Goal: Task Accomplishment & Management: Manage account settings

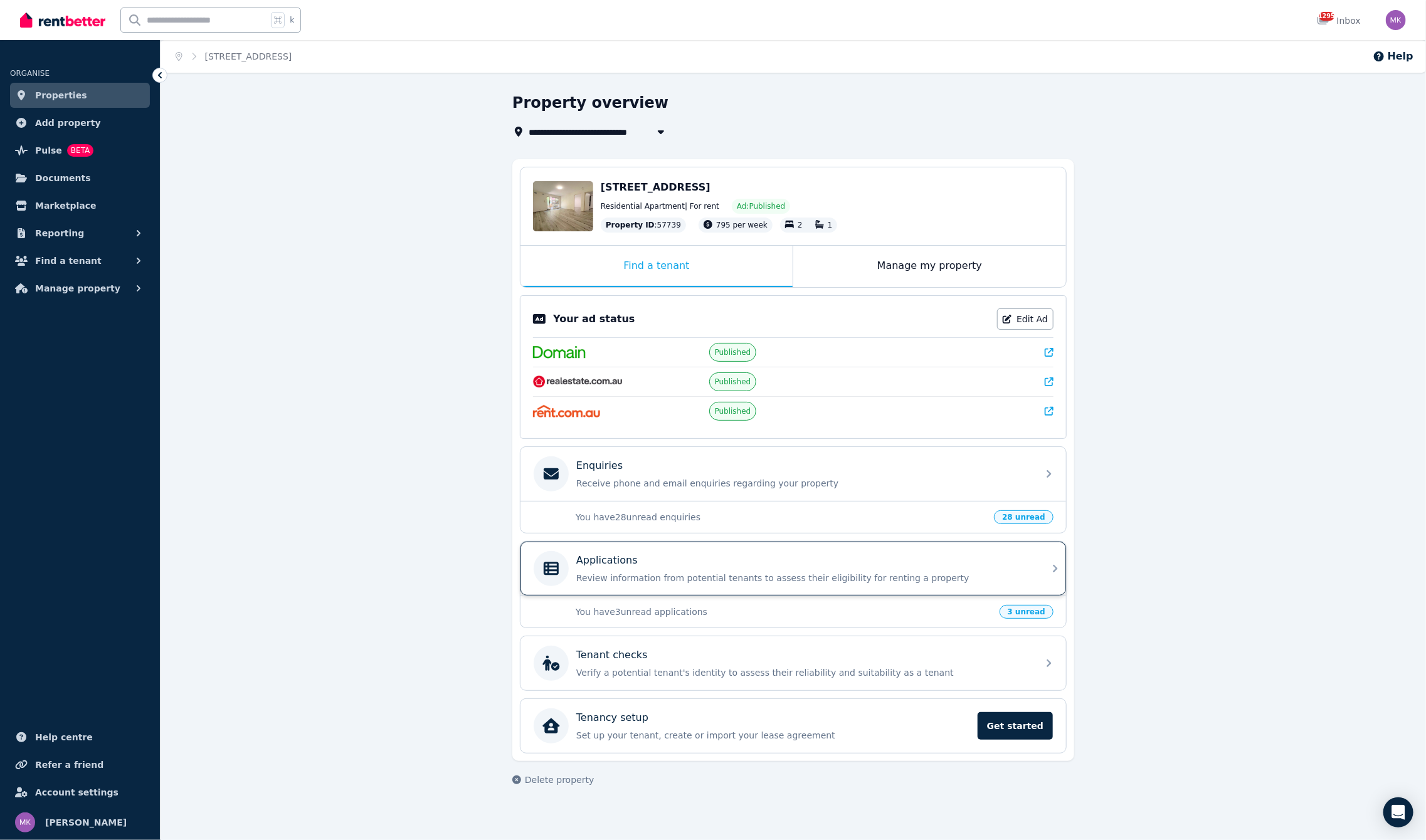
click at [675, 566] on div "Applications" at bounding box center [803, 560] width 454 height 15
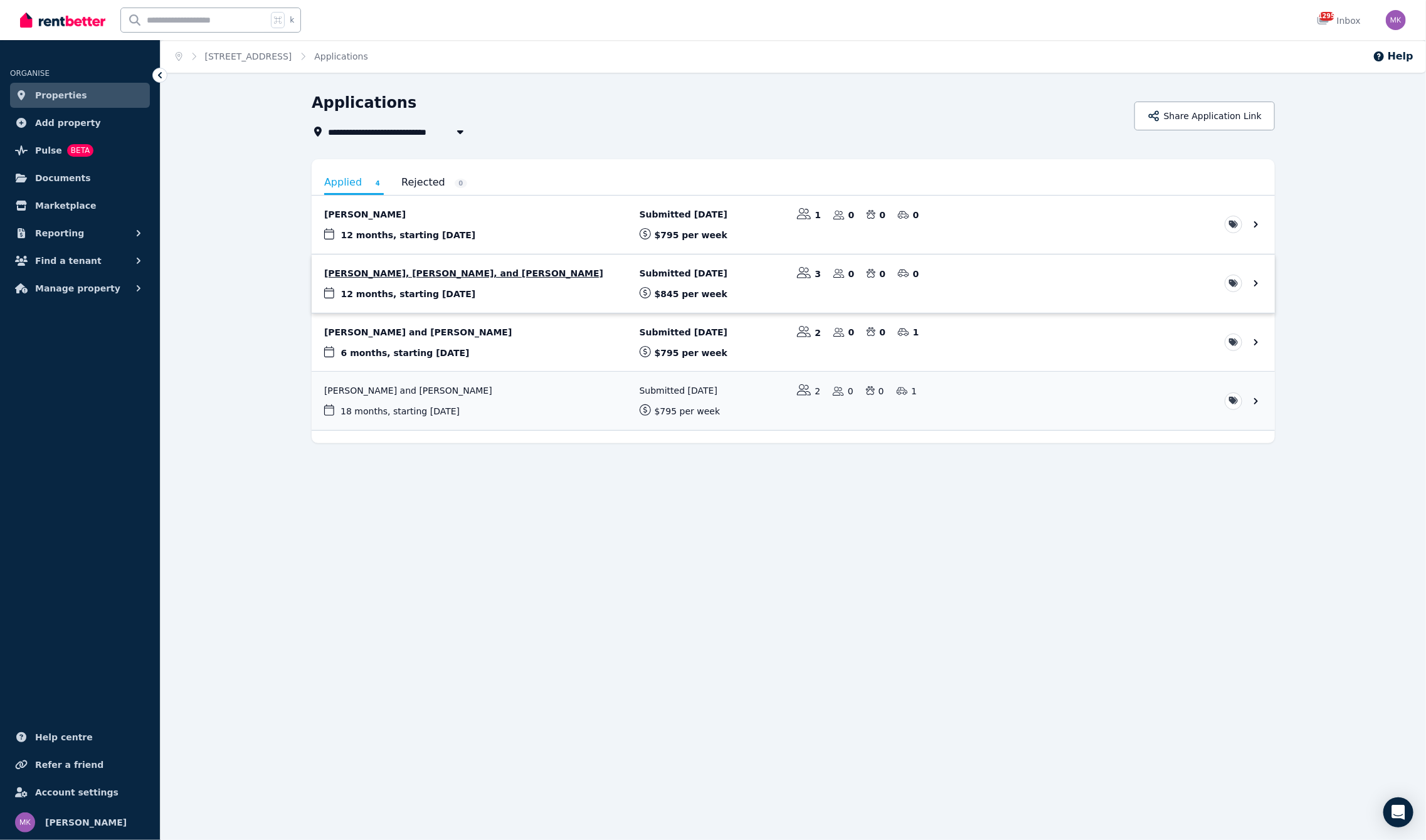
click at [450, 273] on link "View application: Jennifer Murphy, Kyle Muies, and Elyse Roche" at bounding box center [793, 284] width 963 height 59
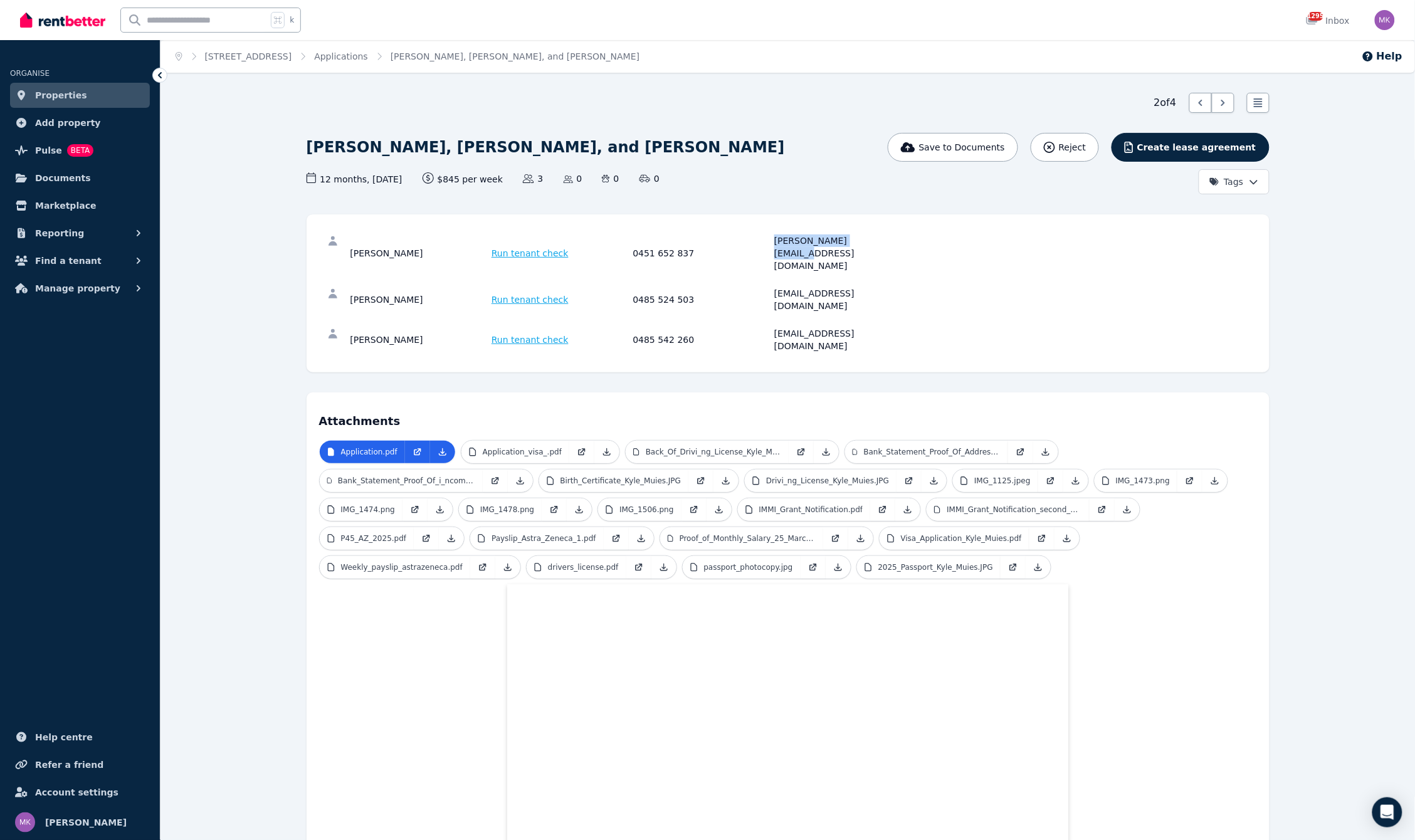
drag, startPoint x: 771, startPoint y: 240, endPoint x: 933, endPoint y: 243, distance: 162.0
click at [933, 243] on div "Jennifer Murphy Run tenant check 0451 652 837 jenny.mur@outlook.com" at bounding box center [788, 253] width 938 height 53
copy div "jenny.mur@outlook.com"
drag, startPoint x: 771, startPoint y: 268, endPoint x: 921, endPoint y: 266, distance: 150.0
click at [921, 280] on div "Kyle Muies Run tenant check 0485 524 503 kylemuies@icloud.com" at bounding box center [788, 300] width 938 height 40
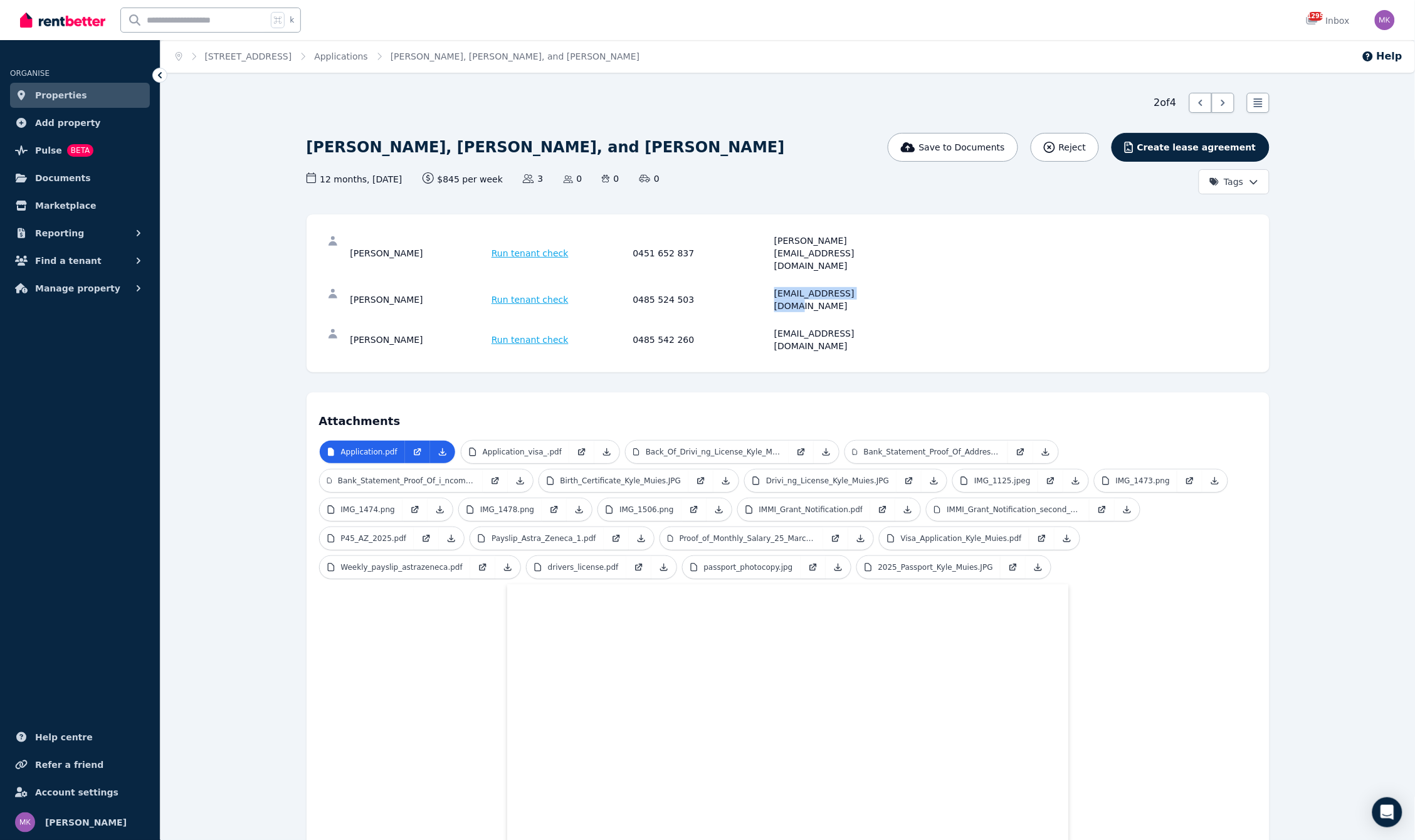
copy div "kylemuies@icloud.com"
click at [767, 327] on div "0485 542 260" at bounding box center [702, 340] width 138 height 25
drag, startPoint x: 767, startPoint y: 300, endPoint x: 885, endPoint y: 292, distance: 118.3
click at [885, 327] on div "Elyse Roche Run tenant check 0485 542 260 elyser@hotmail.co.uk" at bounding box center [631, 340] width 562 height 25
copy div "elyser@hotmail.co.uk"
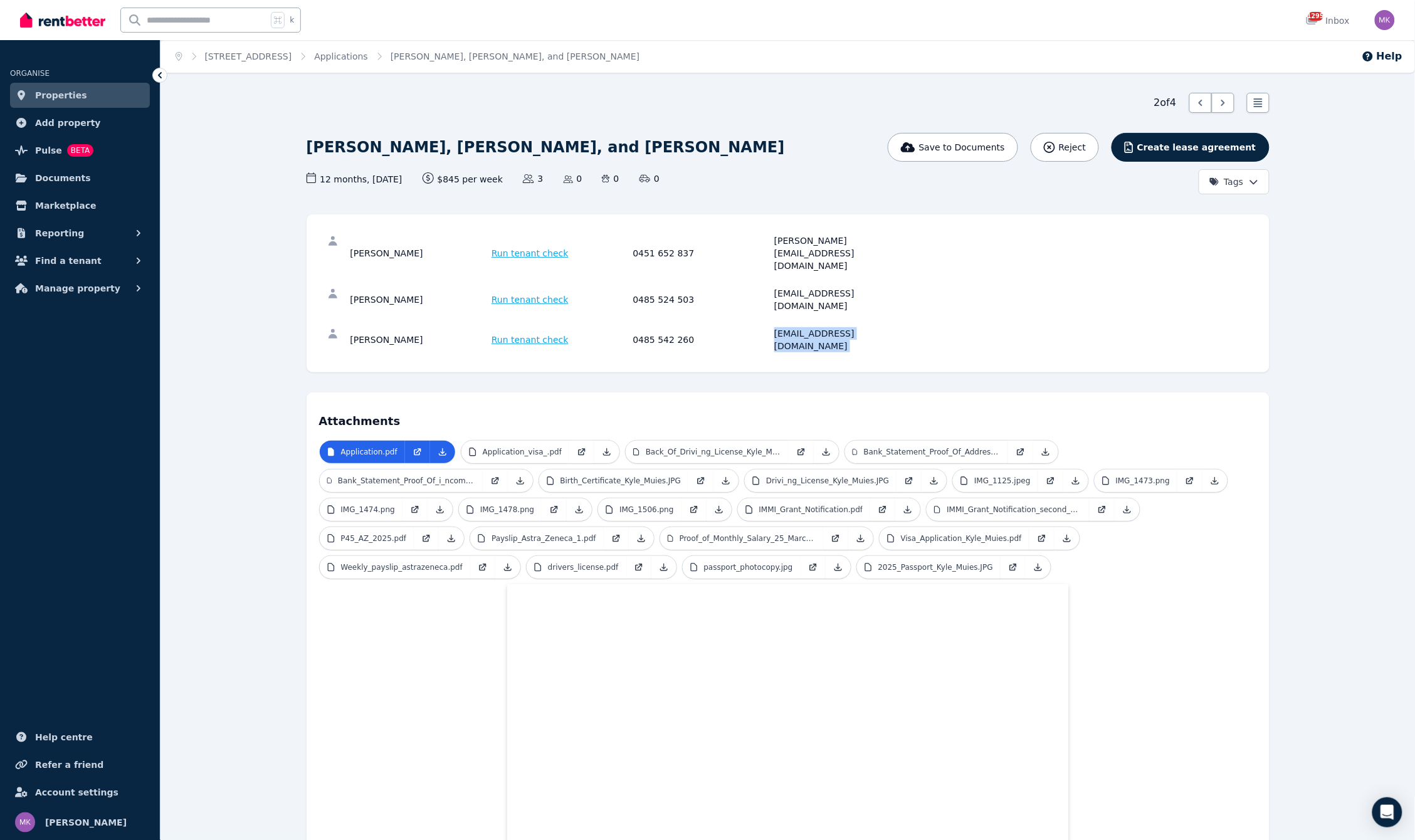
drag, startPoint x: 353, startPoint y: 242, endPoint x: 441, endPoint y: 240, distance: 88.0
click at [441, 240] on div "Jennifer Murphy" at bounding box center [419, 253] width 138 height 37
copy div "Jennifer Murphy"
drag, startPoint x: 398, startPoint y: 267, endPoint x: 348, endPoint y: 269, distance: 50.0
click at [348, 280] on div "Kyle Muies Run tenant check 0485 524 503 kylemuies@icloud.com" at bounding box center [788, 300] width 938 height 40
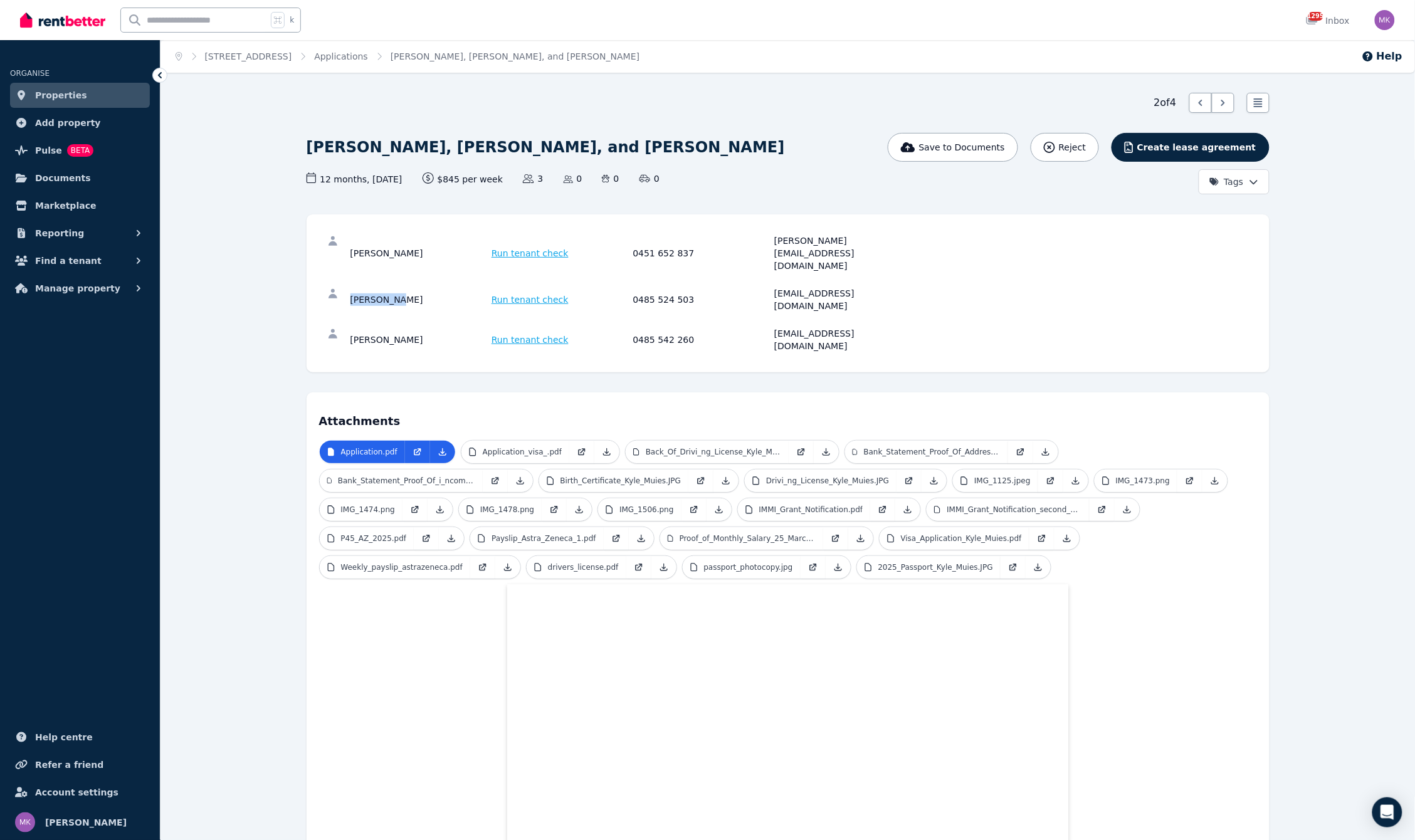
copy div "Kyle Muies"
click at [426, 327] on div "Elyse Roche" at bounding box center [419, 340] width 138 height 25
drag, startPoint x: 415, startPoint y: 298, endPoint x: 344, endPoint y: 296, distance: 71.0
click at [344, 320] on div "Elyse Roche Run tenant check 0485 542 260 elyser@hotmail.co.uk" at bounding box center [788, 340] width 938 height 40
copy div "Elyse Roche"
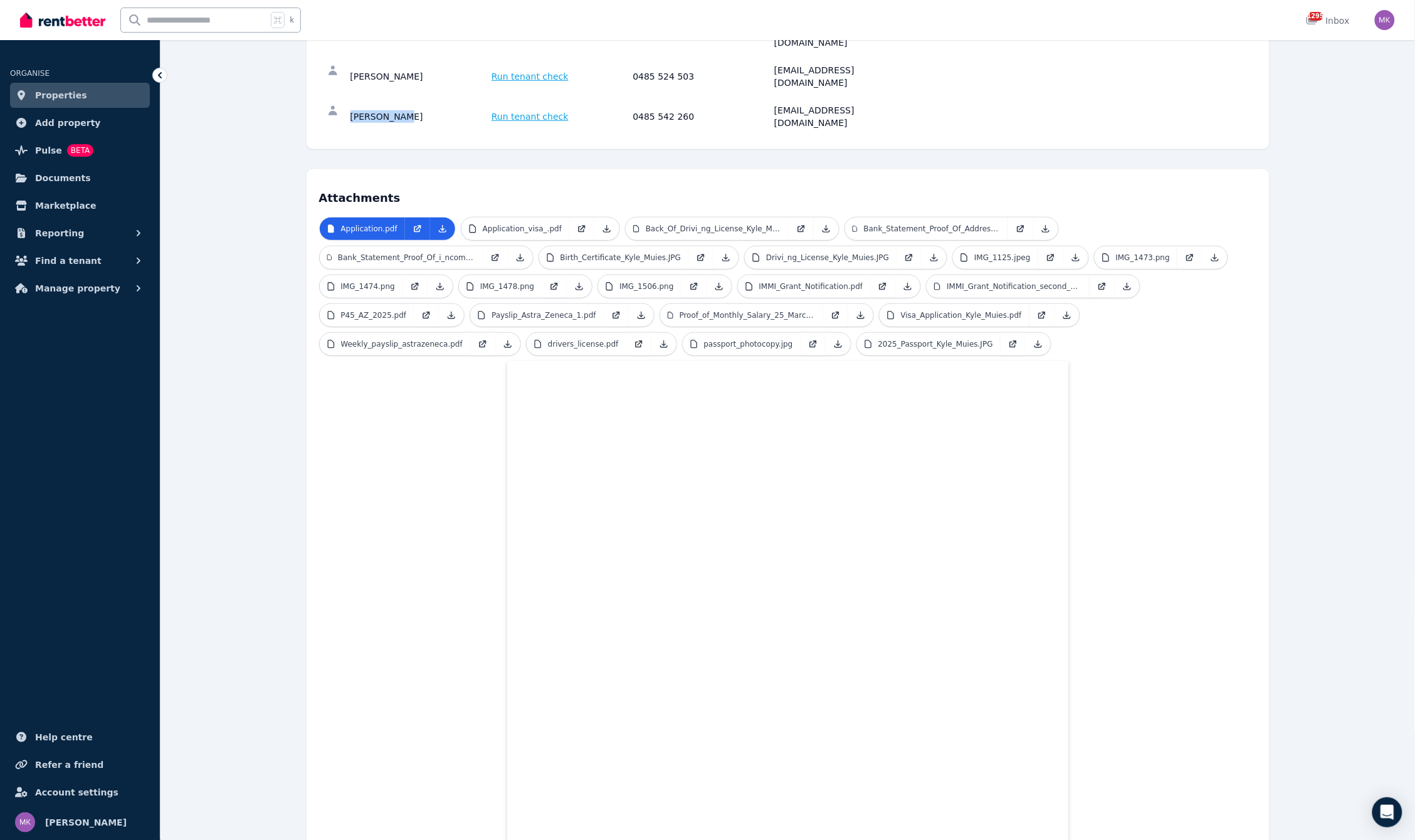
scroll to position [264, 0]
